Goal: Information Seeking & Learning: Check status

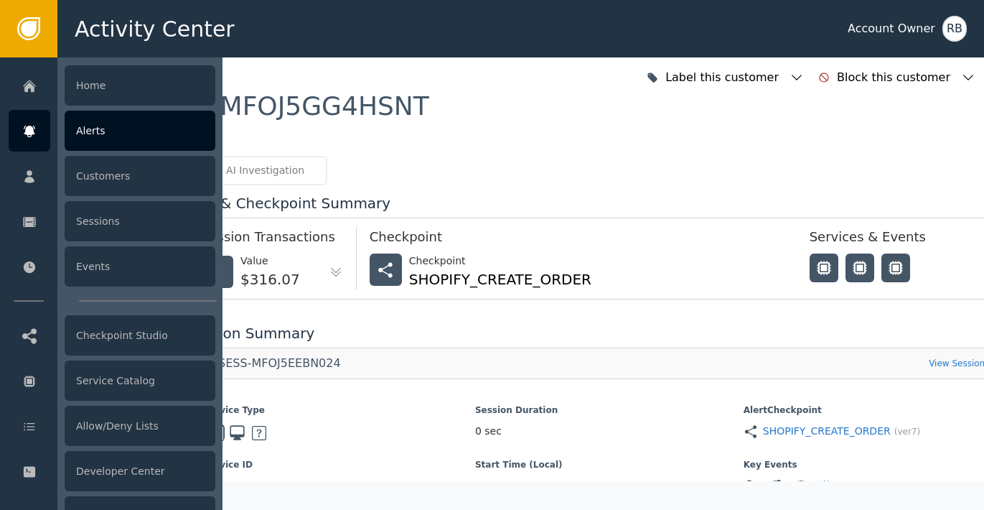
click at [93, 132] on div "Alerts" at bounding box center [140, 131] width 151 height 40
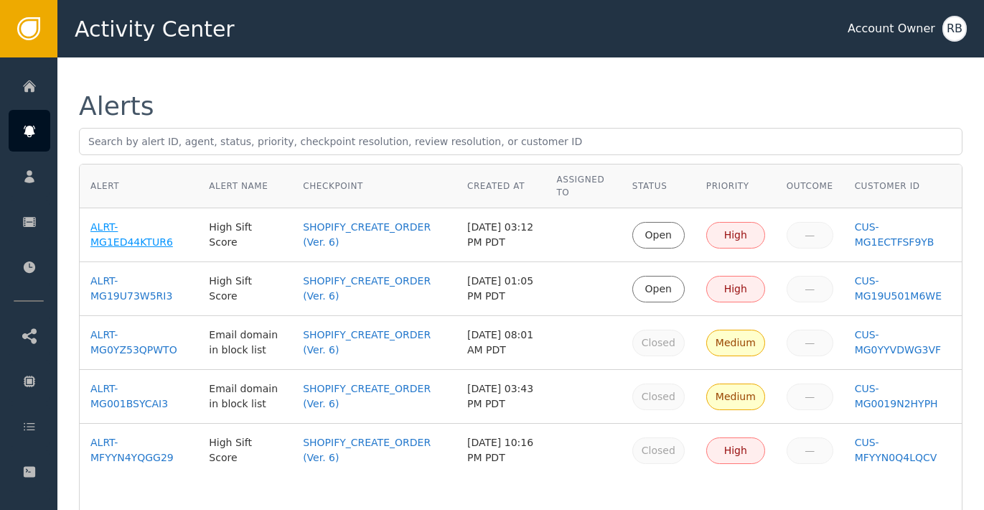
click at [146, 248] on div "ALRT-MG1ED44KTUR6" at bounding box center [138, 235] width 97 height 30
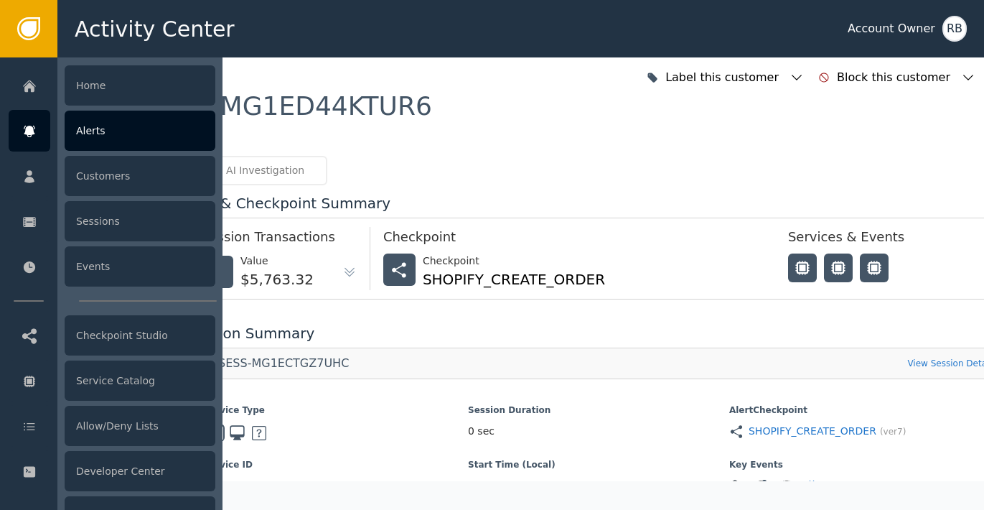
click at [27, 126] on icon at bounding box center [29, 131] width 11 height 11
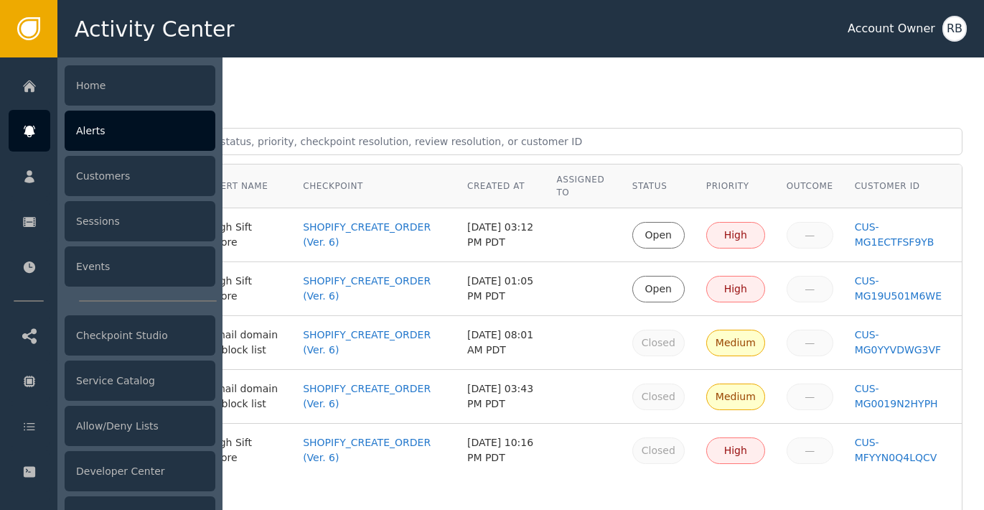
click at [126, 129] on div "Alerts" at bounding box center [140, 131] width 151 height 40
click at [100, 141] on div "Alerts" at bounding box center [140, 131] width 151 height 40
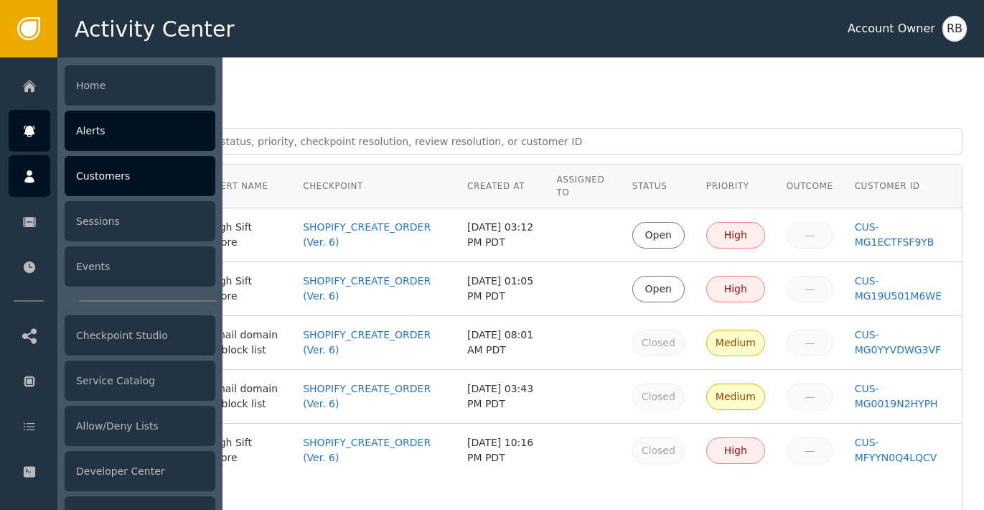
click at [67, 174] on div "Customers" at bounding box center [140, 176] width 151 height 40
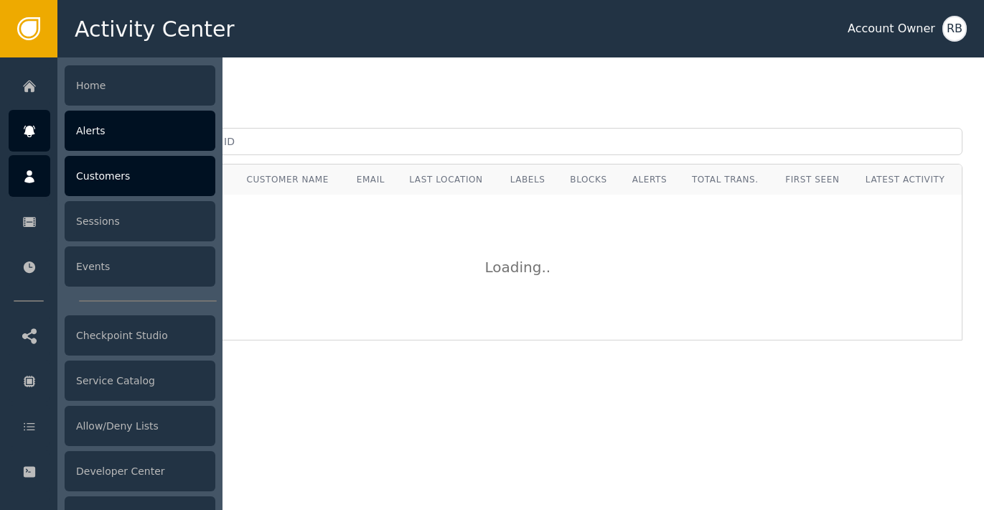
click at [111, 132] on div "Alerts" at bounding box center [140, 131] width 151 height 40
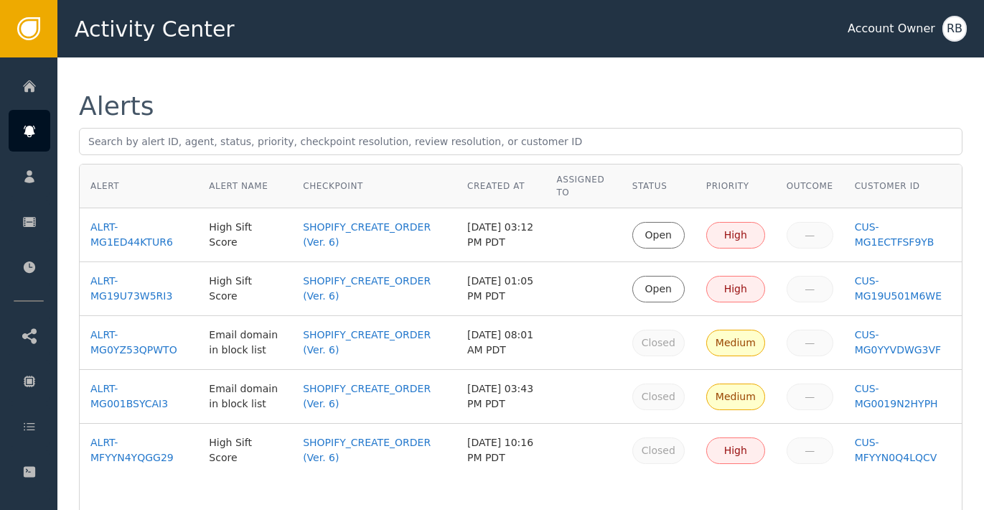
scroll to position [9, 0]
